Goal: Contribute content

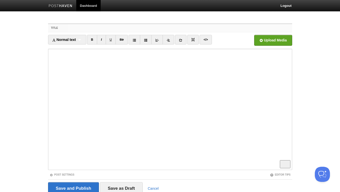
click at [94, 26] on input "Title" at bounding box center [180, 28] width 224 height 8
paste input "Changing many people is knowing how the brain works. From coaching to behaviora…"
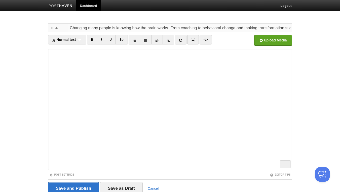
scroll to position [0, 4]
drag, startPoint x: 142, startPoint y: 28, endPoint x: 149, endPoint y: 28, distance: 7.3
click at [129, 28] on input "Changing many people is knowing how the brain works. From coaching to behaviora…" at bounding box center [180, 28] width 224 height 8
drag, startPoint x: 160, startPoint y: 28, endPoint x: 113, endPoint y: 28, distance: 46.1
click at [113, 28] on input "Changing many people is knowing how the brain works. From coaching to behaviora…" at bounding box center [180, 28] width 224 height 8
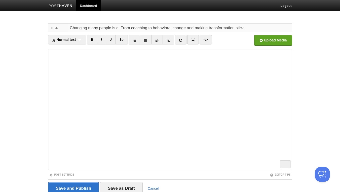
scroll to position [0, 0]
click at [276, 29] on input "Changing many people is changing one brain. From coaching to behavioral change …" at bounding box center [180, 28] width 224 height 8
drag, startPoint x: 92, startPoint y: 39, endPoint x: 98, endPoint y: 47, distance: 9.9
click at [92, 39] on link "B" at bounding box center [92, 40] width 10 height 10
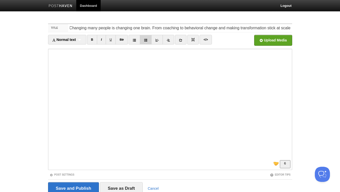
click at [147, 38] on link at bounding box center [146, 40] width 12 height 10
click at [95, 41] on link "B" at bounding box center [92, 40] width 10 height 10
click at [95, 39] on link "B" at bounding box center [92, 40] width 10 height 10
click at [94, 38] on link "B" at bounding box center [92, 40] width 10 height 10
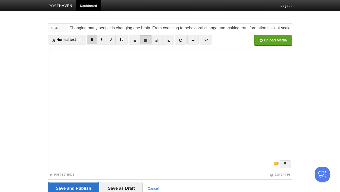
click at [93, 41] on link "B" at bounding box center [92, 40] width 10 height 10
click at [92, 38] on link "B" at bounding box center [92, 40] width 10 height 10
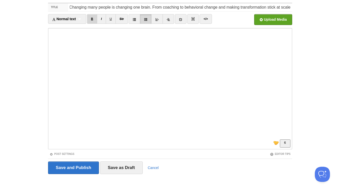
click at [94, 20] on link "B" at bounding box center [92, 19] width 10 height 10
click at [93, 19] on link "B" at bounding box center [92, 19] width 10 height 10
click at [93, 20] on link "B" at bounding box center [92, 19] width 10 height 10
click at [103, 16] on link "I" at bounding box center [101, 19] width 9 height 10
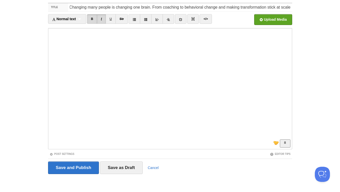
scroll to position [59, 0]
click at [265, 19] on input "file" at bounding box center [121, 21] width 382 height 26
click at [117, 7] on input "Changing many people is changing one brain. From coaching to behavioral change …" at bounding box center [180, 7] width 224 height 8
click at [229, 8] on input "Changing many people is STILL changing one brain. From coaching to behavioral c…" at bounding box center [180, 7] width 224 height 8
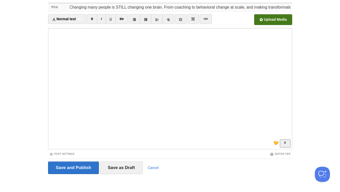
click at [283, 5] on input "Changing many people is STILL changing one brain. From coaching to behavioral c…" at bounding box center [180, 7] width 224 height 8
click at [274, 8] on input "Changing many people is STILL changing one brain. From coaching to behavioral c…" at bounding box center [180, 7] width 224 height 8
drag, startPoint x: 289, startPoint y: 7, endPoint x: 275, endPoint y: 7, distance: 14.4
click at [275, 7] on input "Changing many people is STILL changing one brain. From coaching to behavioral c…" at bounding box center [180, 7] width 224 height 8
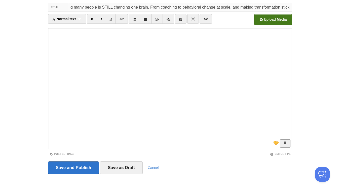
scroll to position [0, 15]
type input "Changing many people is STILL changing one brain. From coaching to behavioral c…"
click at [80, 169] on input "Save and Publish" at bounding box center [73, 167] width 51 height 13
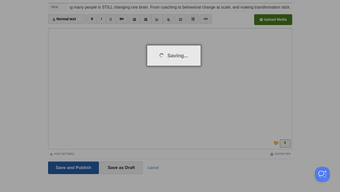
scroll to position [19, 0]
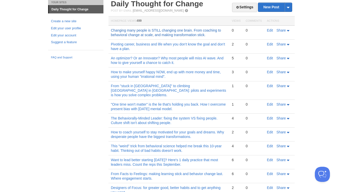
click at [161, 34] on link "Changing many people is STILL changing one brain. From coaching to behavioral c…" at bounding box center [166, 32] width 110 height 9
